Goal: Transaction & Acquisition: Book appointment/travel/reservation

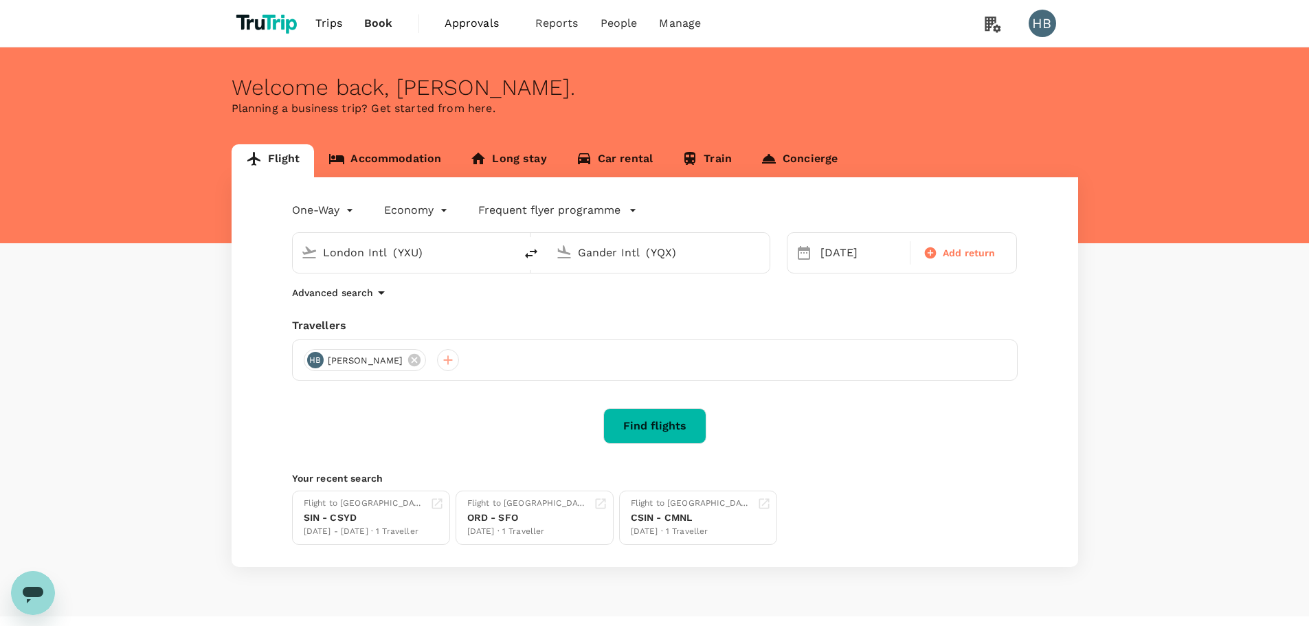
click at [448, 255] on input "London Intl (YXU)" at bounding box center [404, 252] width 163 height 21
paste input "| Lore | Ipsum | Dolorsi | Ametco Ad | Elitse | Doeius | Temporin | Utlabor | |…"
click at [414, 256] on input "London Intl (YXU)" at bounding box center [404, 252] width 163 height 21
click at [432, 251] on input "London Intl (YXU)" at bounding box center [404, 252] width 163 height 21
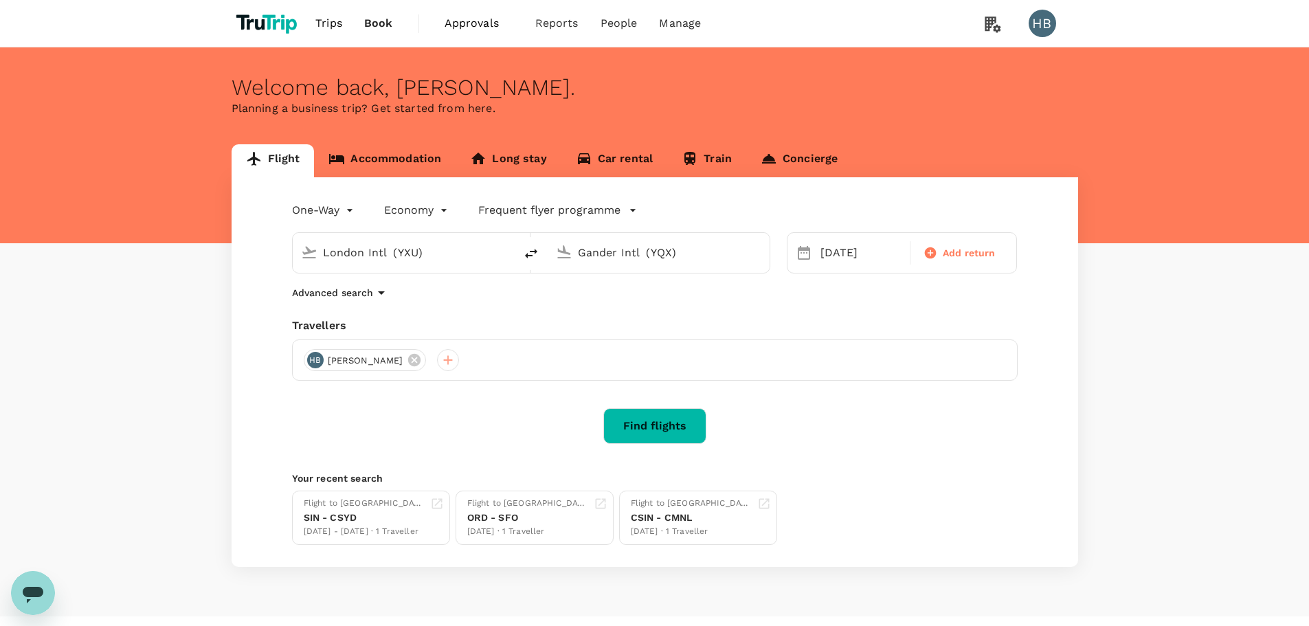
paste input "BKI"
click at [381, 305] on p "Kota Kinabalu Intl" at bounding box center [426, 307] width 245 height 14
type input "Kota Kinabalu Intl (BKI)"
click at [668, 249] on input "Gander Intl (YQX)" at bounding box center [659, 252] width 163 height 21
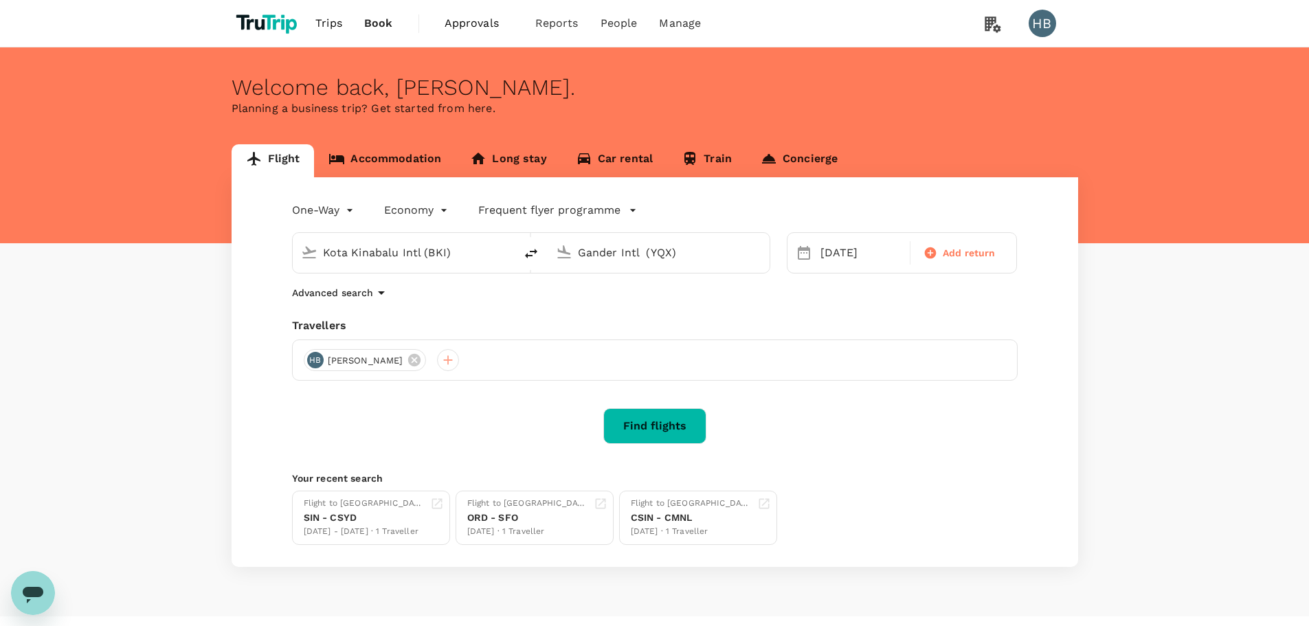
paste input "KCH"
click at [625, 311] on p "Kuching Intl" at bounding box center [679, 307] width 241 height 14
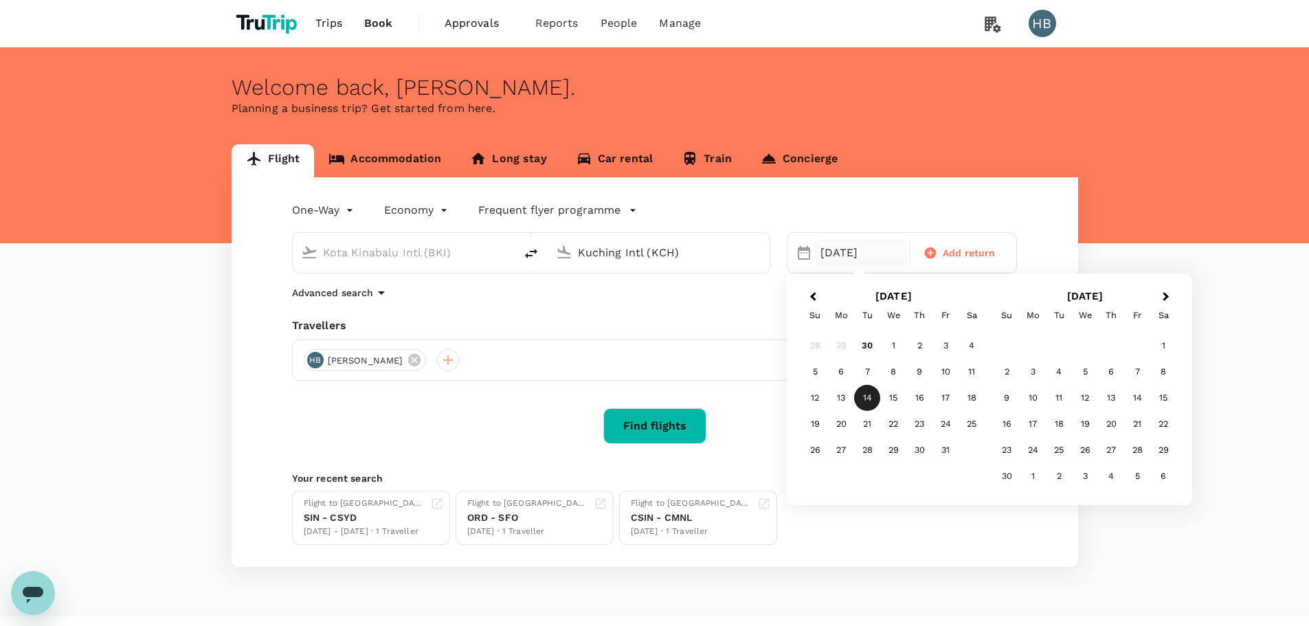
type input "Kuching Intl (KCH)"
click at [1166, 295] on span "Next Month" at bounding box center [1166, 297] width 0 height 16
click at [814, 303] on button "Previous Month" at bounding box center [812, 298] width 22 height 22
click at [1089, 372] on div "10" at bounding box center [1085, 372] width 26 height 26
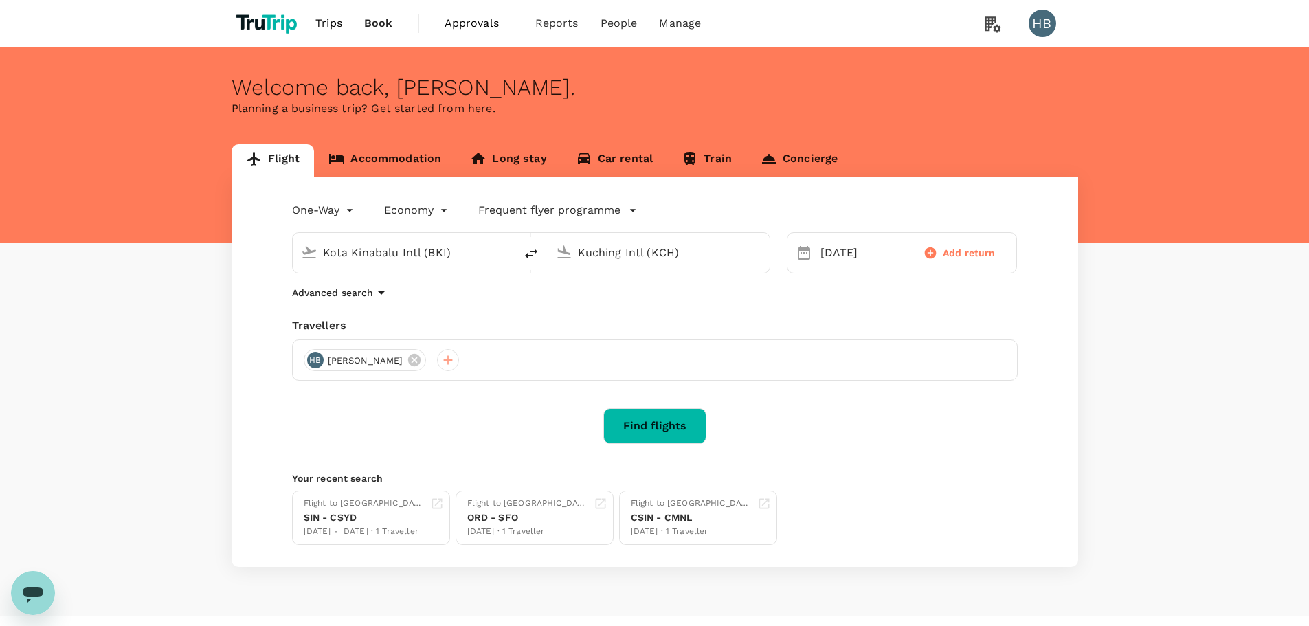
click at [674, 423] on button "Find flights" at bounding box center [654, 426] width 103 height 36
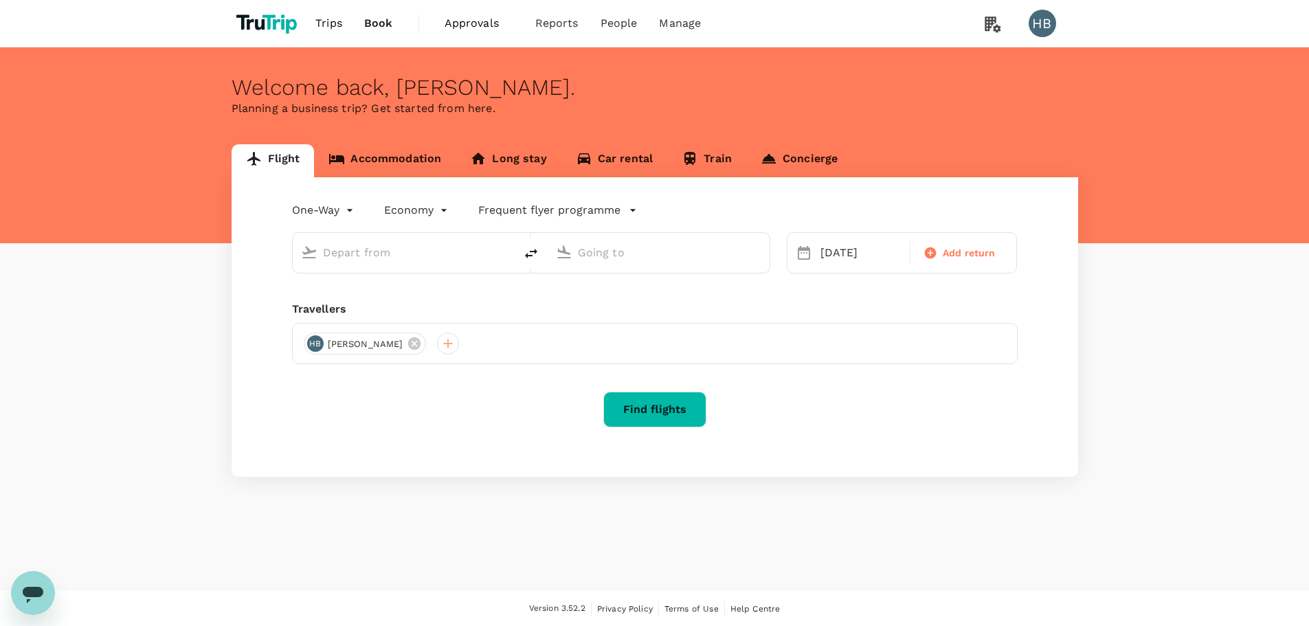
type input "Kota Kinabalu Intl (BKI)"
type input "Kuching Intl (KCH)"
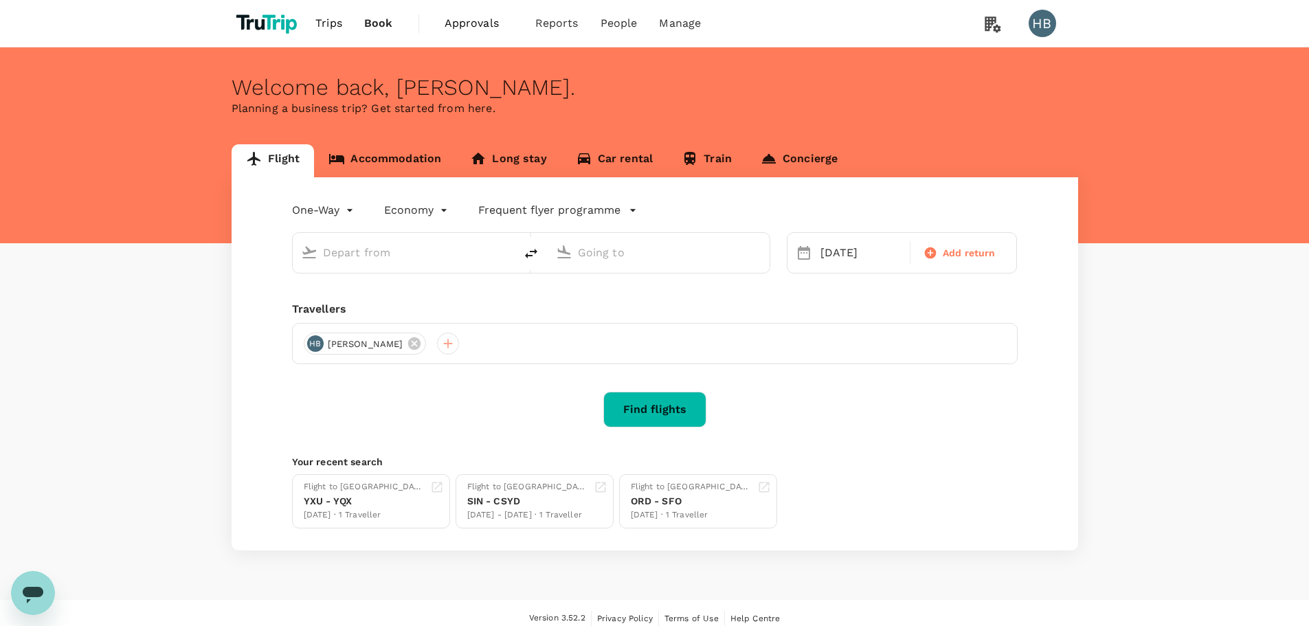
type input "Kota Kinabalu Intl (BKI)"
type input "Kuching Intl (KCH)"
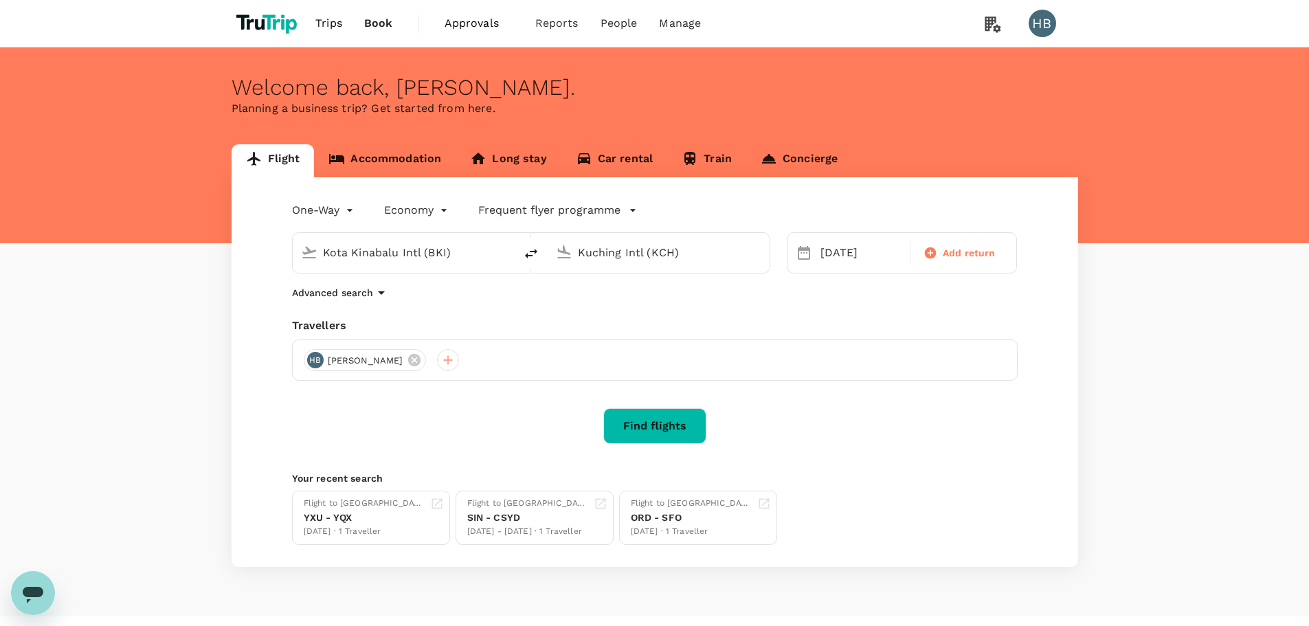
click at [667, 420] on button "Find flights" at bounding box center [654, 426] width 103 height 36
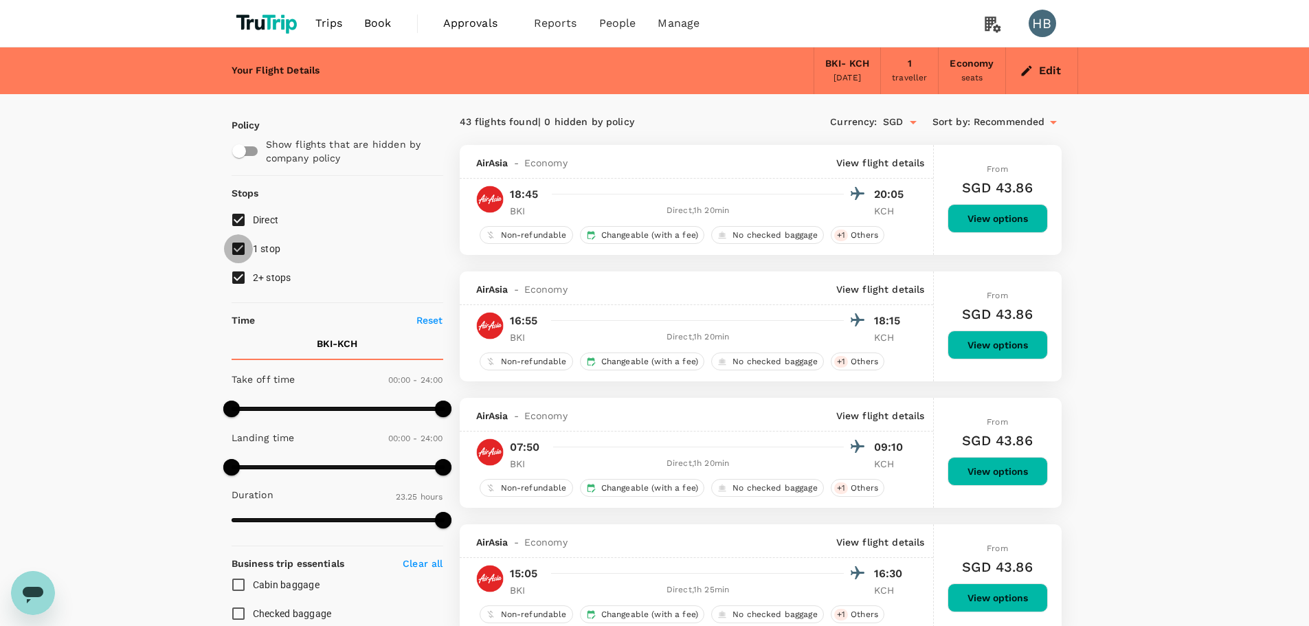
click at [240, 251] on input "1 stop" at bounding box center [238, 248] width 29 height 29
checkbox input "false"
click at [239, 271] on input "2+ stops" at bounding box center [238, 277] width 29 height 29
checkbox input "false"
click at [240, 227] on input "Direct" at bounding box center [238, 219] width 29 height 29
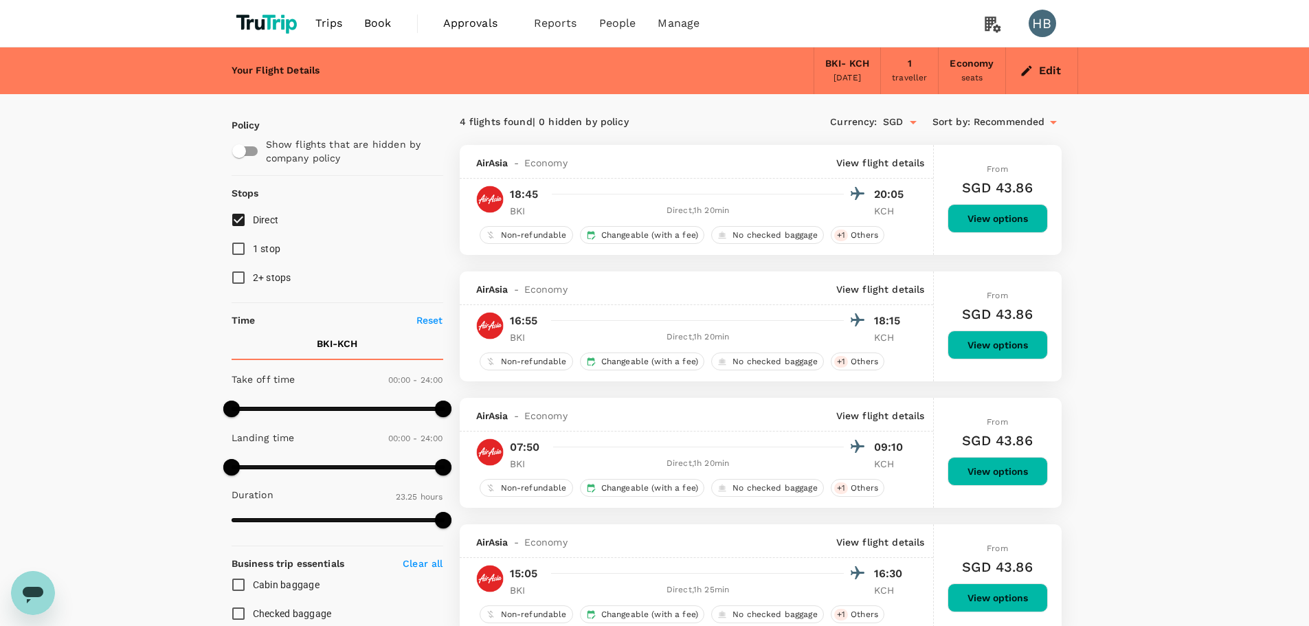
checkbox input "false"
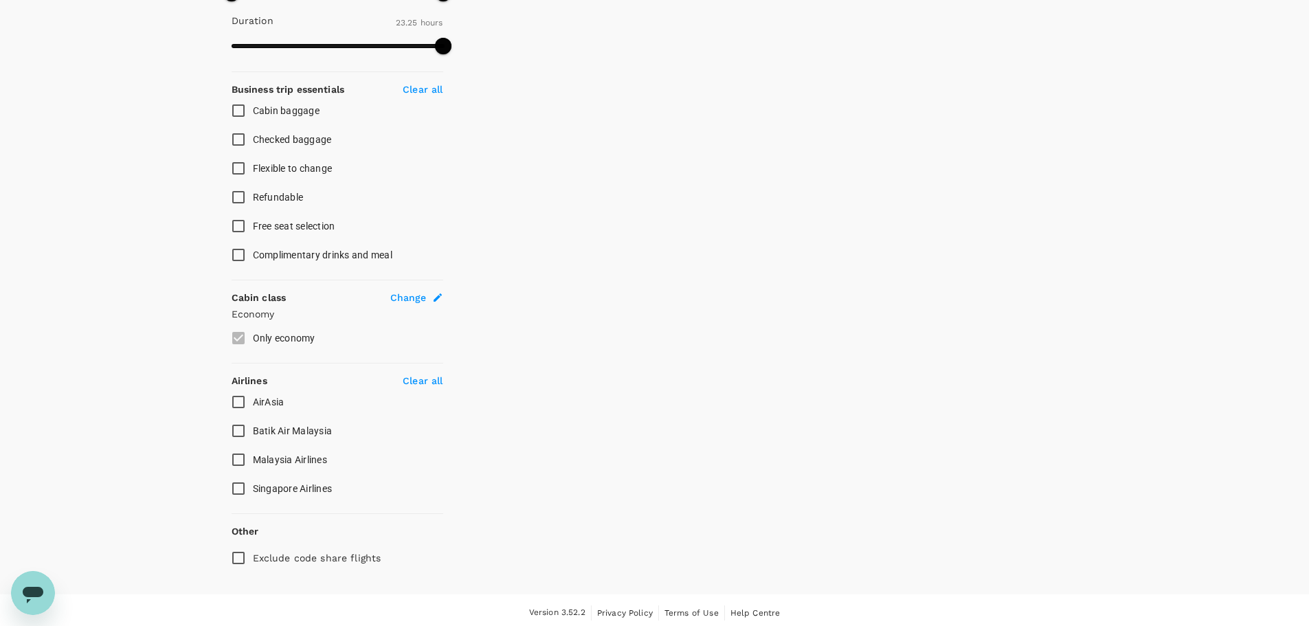
scroll to position [480, 0]
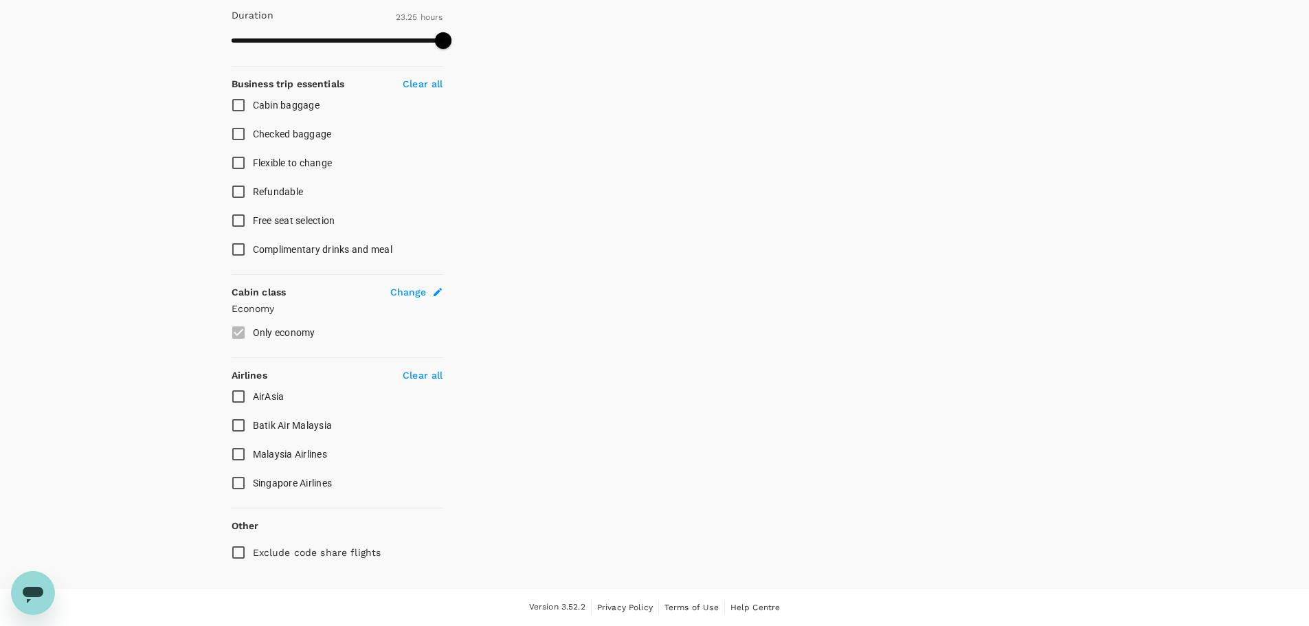
click at [306, 454] on span "Malaysia Airlines" at bounding box center [290, 454] width 74 height 11
click at [253, 454] on input "Malaysia Airlines" at bounding box center [238, 454] width 29 height 29
checkbox input "true"
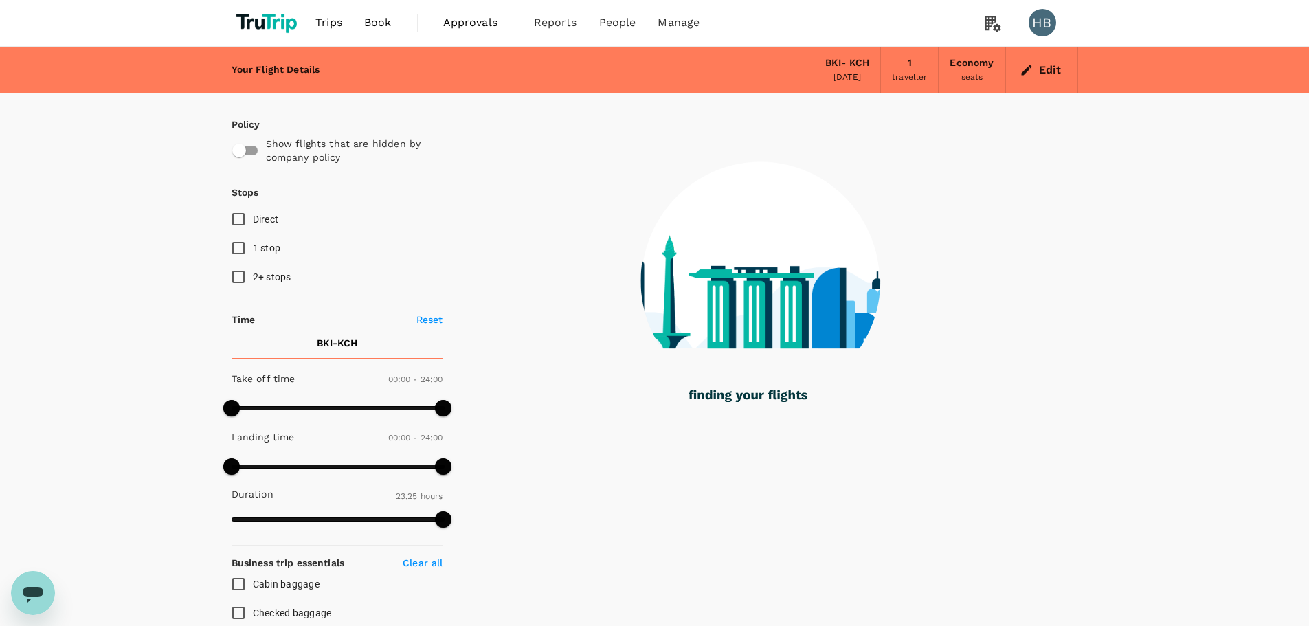
scroll to position [0, 0]
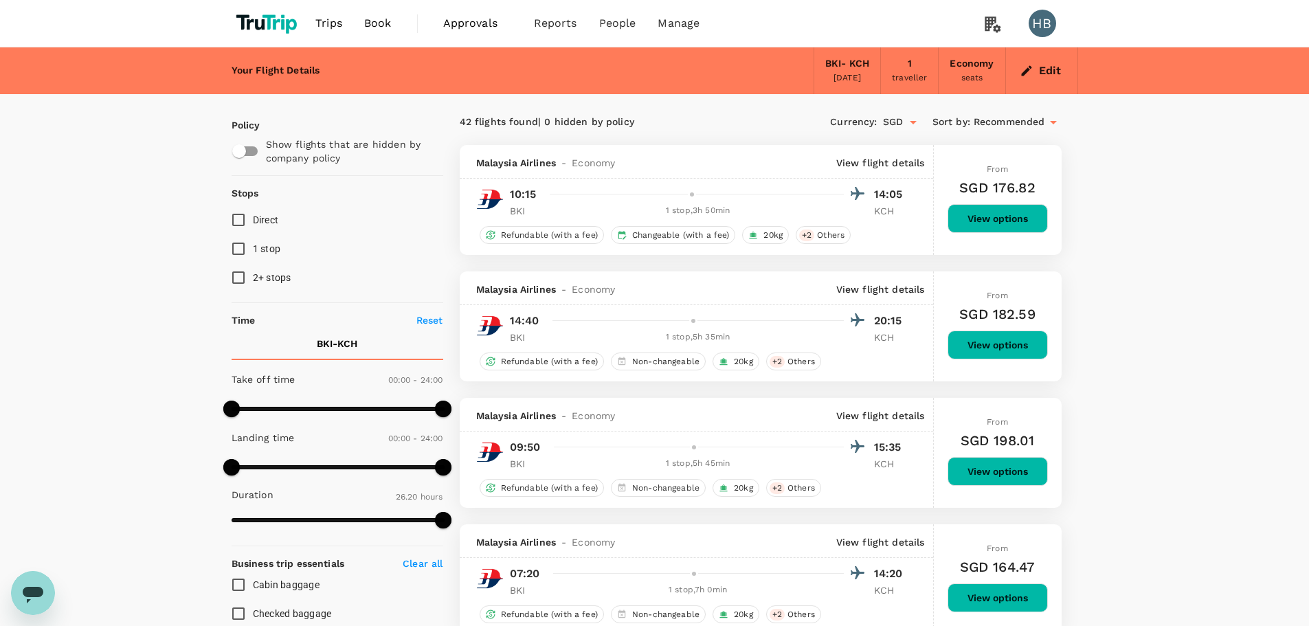
click at [899, 126] on input "SGD" at bounding box center [893, 122] width 21 height 23
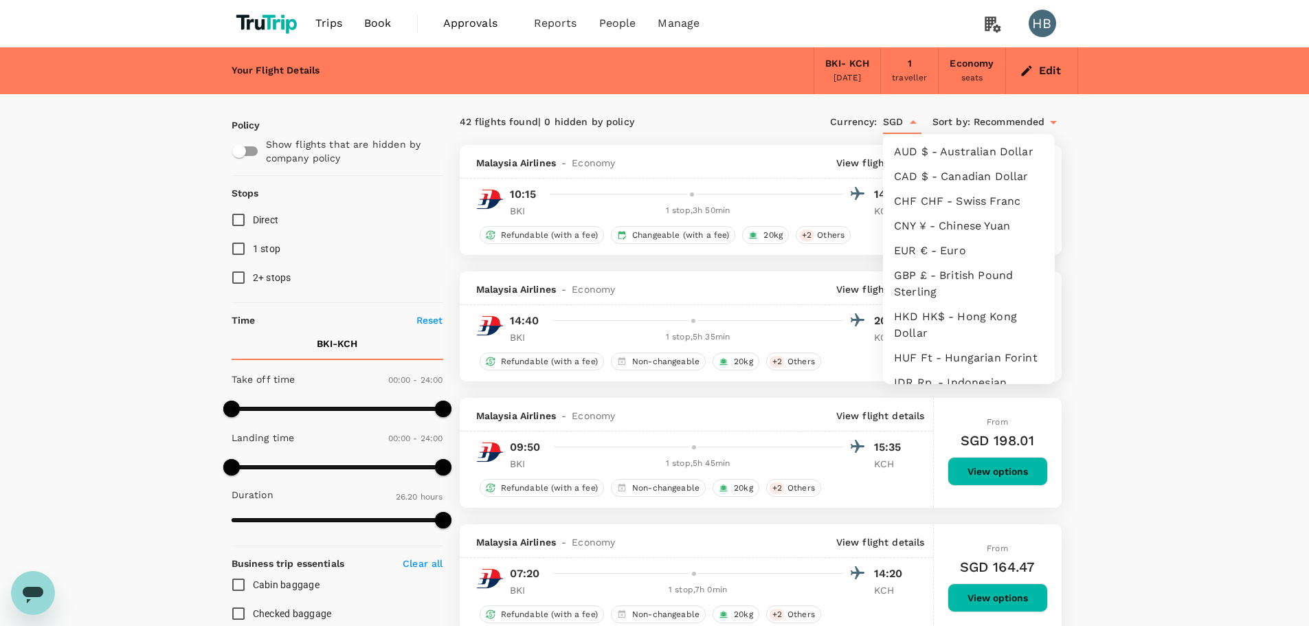
scroll to position [267, 0]
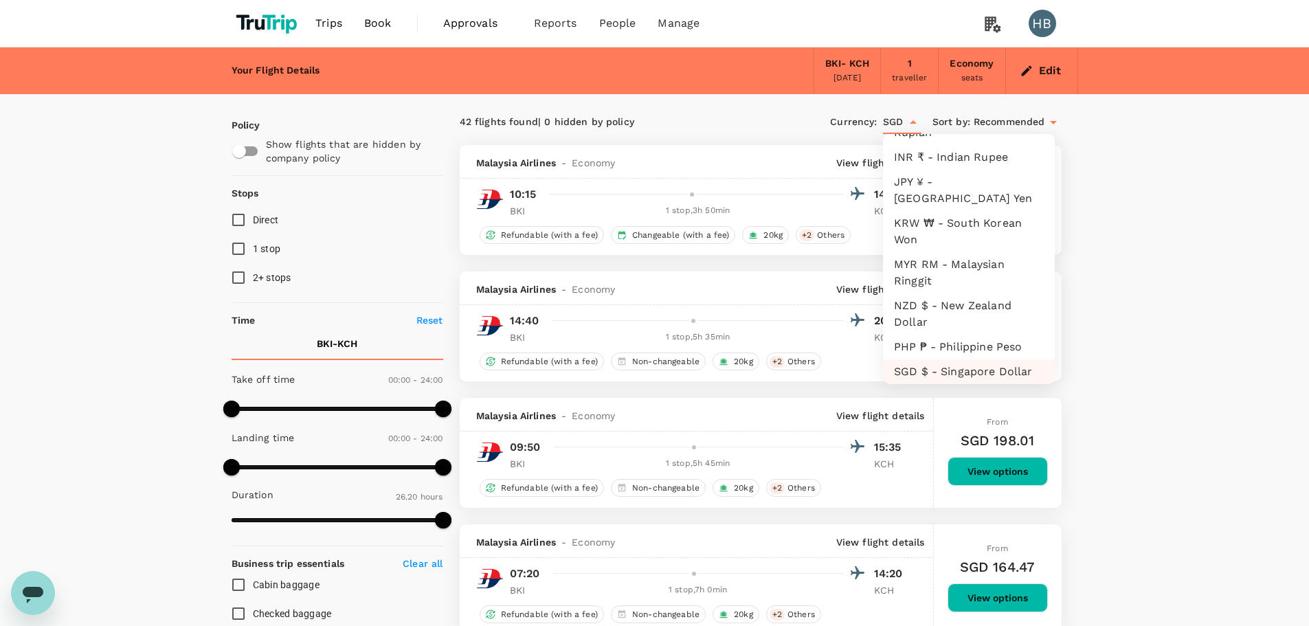
click at [951, 279] on li "MYR RM - Malaysian Ringgit" at bounding box center [969, 272] width 172 height 41
type input "MYR"
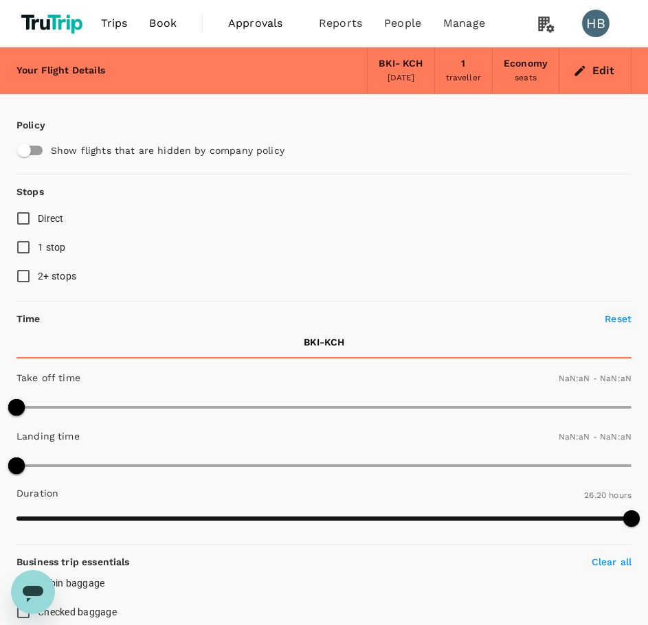
type input "1440"
type input "MYR"
